Goal: Information Seeking & Learning: Learn about a topic

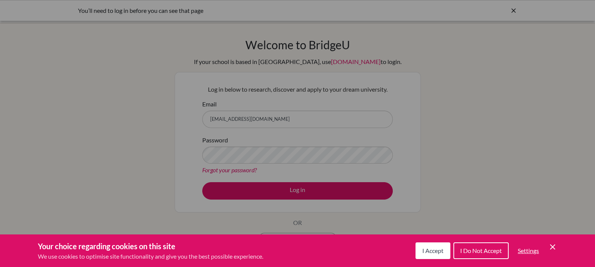
click at [435, 248] on span "I Accept" at bounding box center [432, 250] width 21 height 7
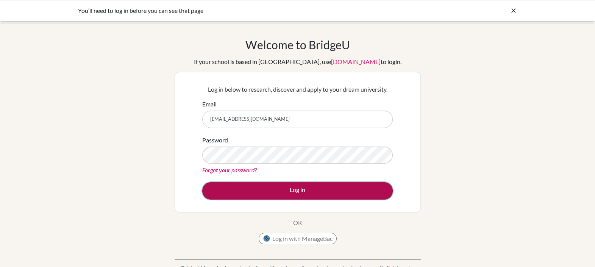
click at [267, 191] on button "Log in" at bounding box center [297, 190] width 190 height 17
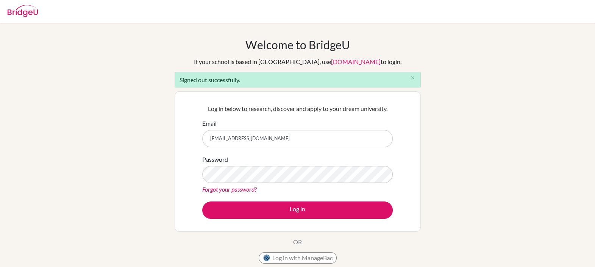
click at [275, 140] on input "patyricle@gmail.com" at bounding box center [297, 138] width 190 height 17
type input "patricia.ricle@menoruio.edu.ec"
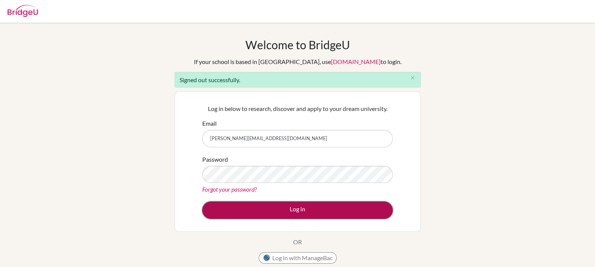
click at [295, 212] on button "Log in" at bounding box center [297, 209] width 190 height 17
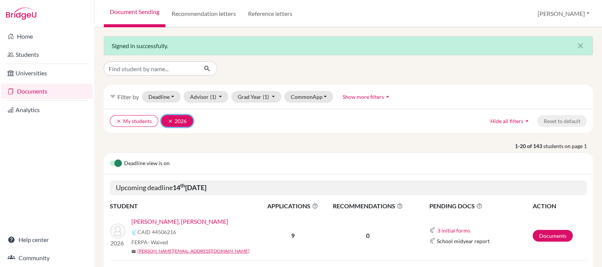
click at [166, 119] on button "clear 2026" at bounding box center [177, 121] width 32 height 12
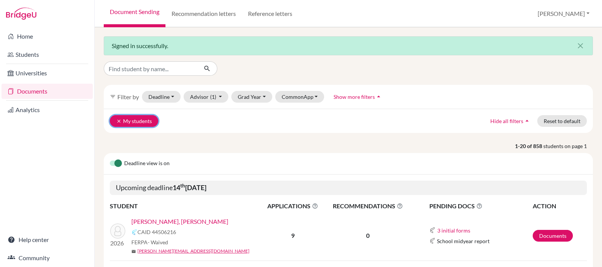
click at [117, 119] on icon "clear" at bounding box center [118, 121] width 5 height 5
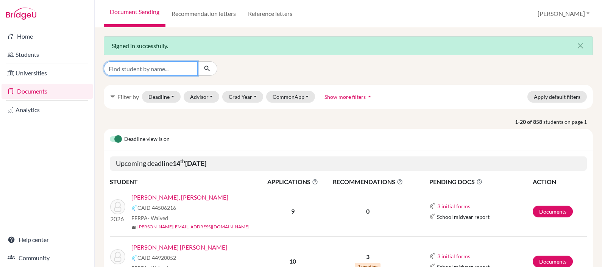
click at [161, 70] on input "Find student by name..." at bounding box center [151, 68] width 94 height 14
type input "anker"
click button "submit" at bounding box center [207, 68] width 20 height 14
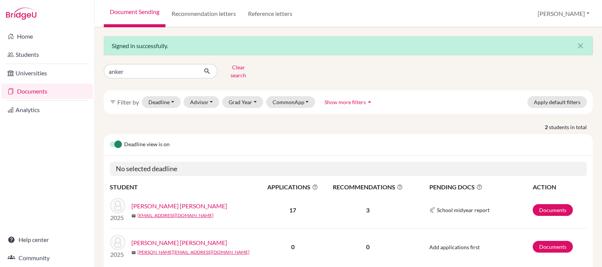
scroll to position [22, 0]
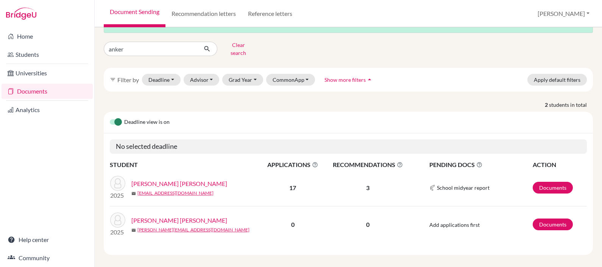
click at [162, 179] on link "[PERSON_NAME] [PERSON_NAME]" at bounding box center [179, 183] width 96 height 9
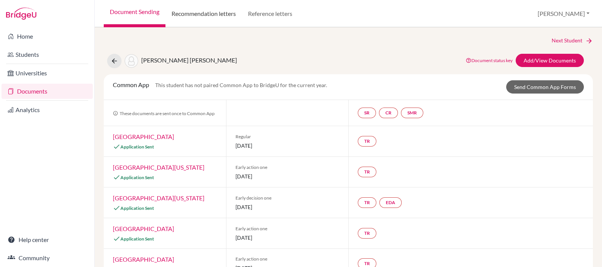
click at [203, 15] on link "Recommendation letters" at bounding box center [203, 13] width 76 height 27
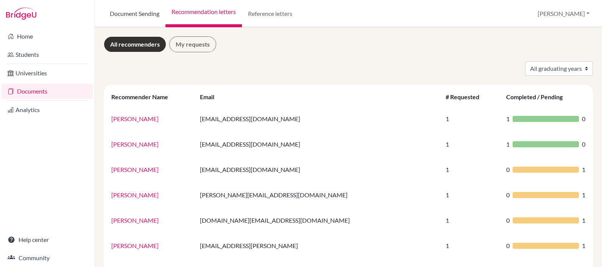
click at [131, 14] on link "Document Sending" at bounding box center [135, 13] width 62 height 27
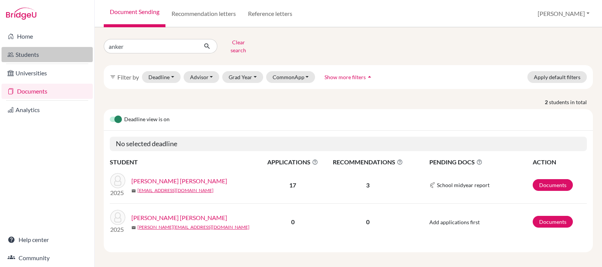
click at [30, 51] on link "Students" at bounding box center [47, 54] width 91 height 15
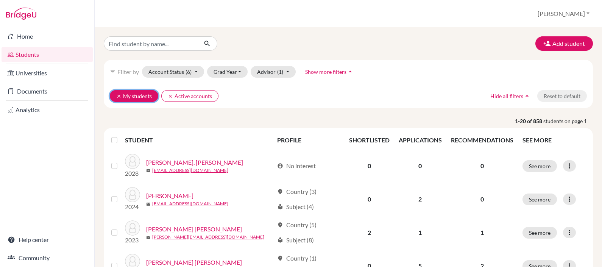
click at [117, 96] on icon "clear" at bounding box center [118, 96] width 5 height 5
click at [117, 94] on icon "clear" at bounding box center [118, 96] width 5 height 5
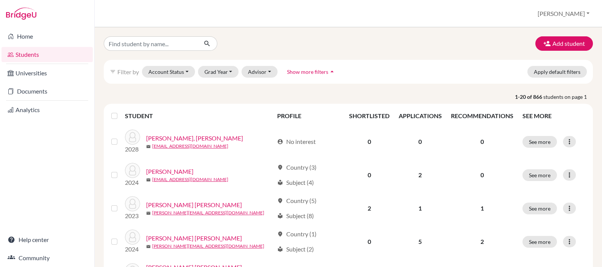
click at [131, 44] on input "Find student by name..." at bounding box center [151, 43] width 94 height 14
type input "anker"
click button "submit" at bounding box center [207, 43] width 20 height 14
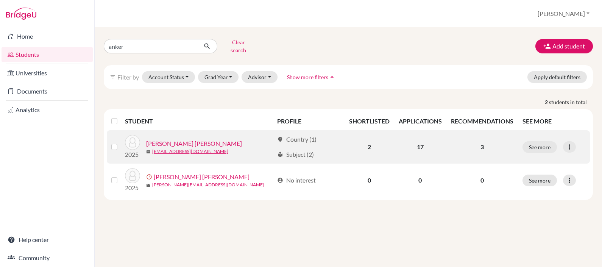
click at [175, 140] on link "[PERSON_NAME] [PERSON_NAME]" at bounding box center [194, 143] width 96 height 9
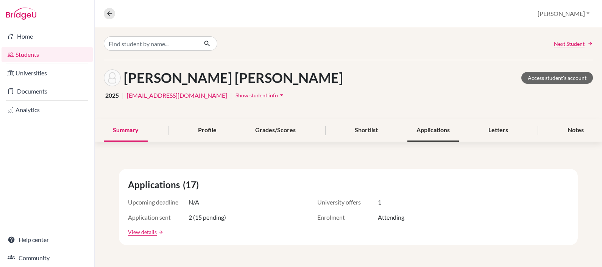
click at [435, 131] on div "Applications" at bounding box center [433, 130] width 52 height 22
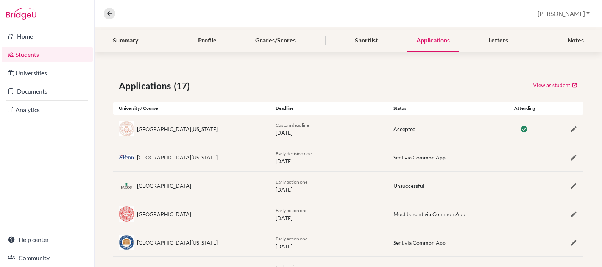
scroll to position [121, 0]
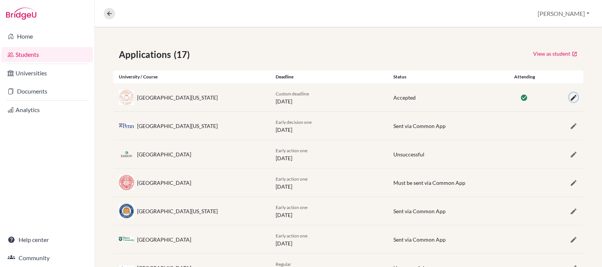
click at [570, 96] on icon "button" at bounding box center [574, 98] width 8 height 8
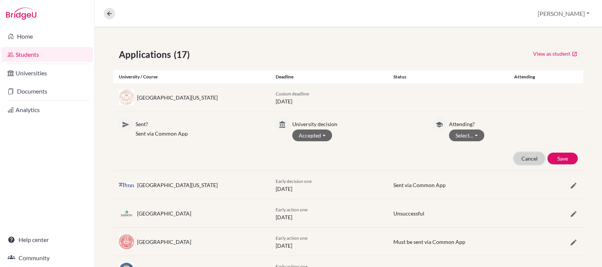
click at [527, 161] on button "Cancel" at bounding box center [529, 159] width 30 height 12
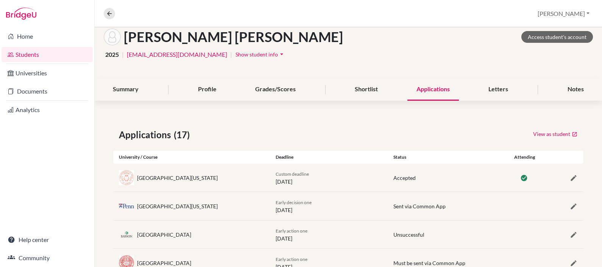
scroll to position [0, 0]
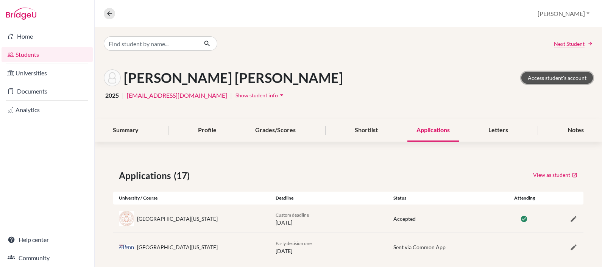
click at [534, 78] on link "Access student's account" at bounding box center [557, 78] width 72 height 12
